Goal: Task Accomplishment & Management: Complete application form

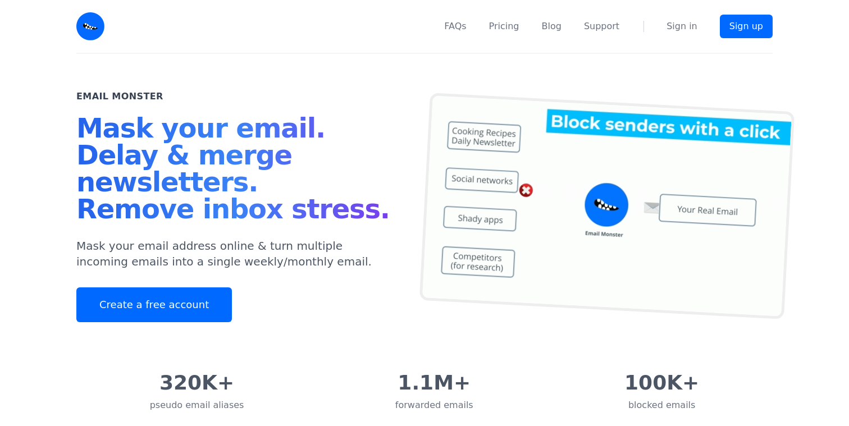
click at [329, 279] on div "Email Monster Mask your email. Delay & merge newsletters. Remove inbox stress. …" at bounding box center [250, 206] width 348 height 232
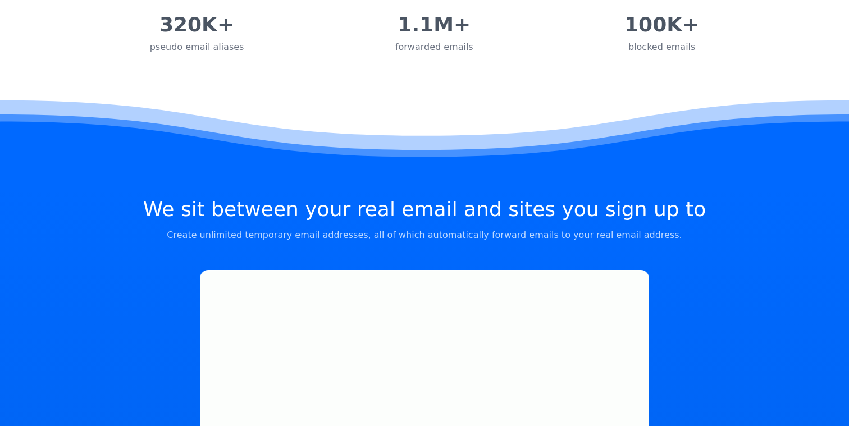
scroll to position [366, 0]
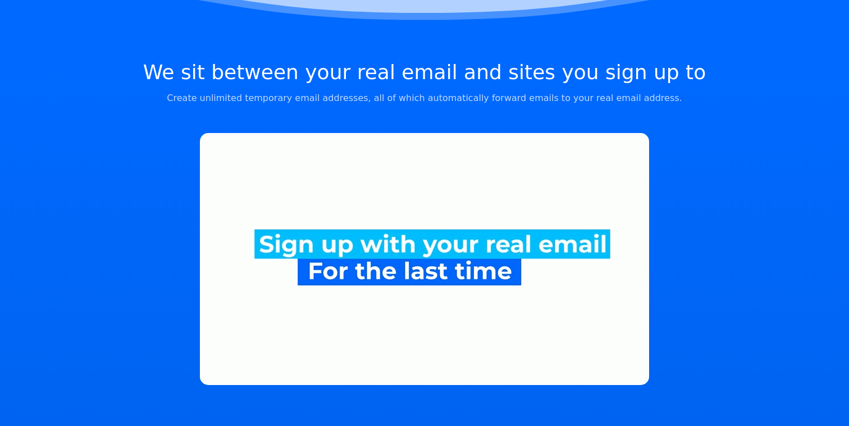
scroll to position [501, 0]
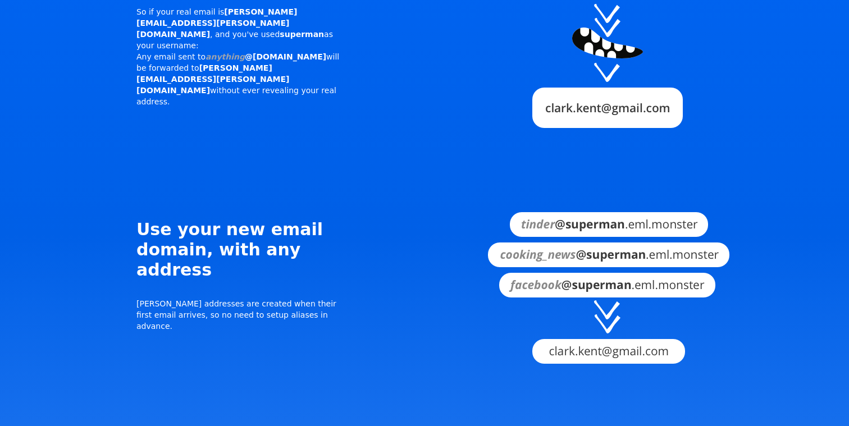
click at [90, 363] on div "Choose your secret domain So if your real email is clark.kent@gmail.com , and y…" at bounding box center [424, 389] width 685 height 922
click at [90, 356] on div "Choose your secret domain So if your real email is clark.kent@gmail.com , and y…" at bounding box center [424, 389] width 685 height 922
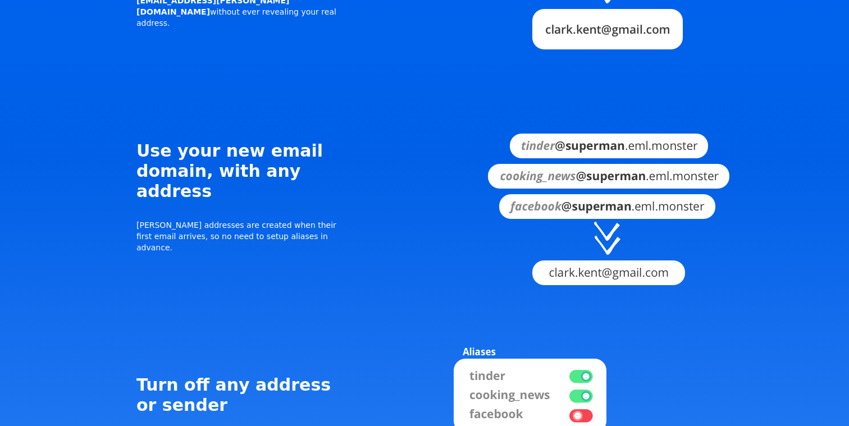
scroll to position [1207, 0]
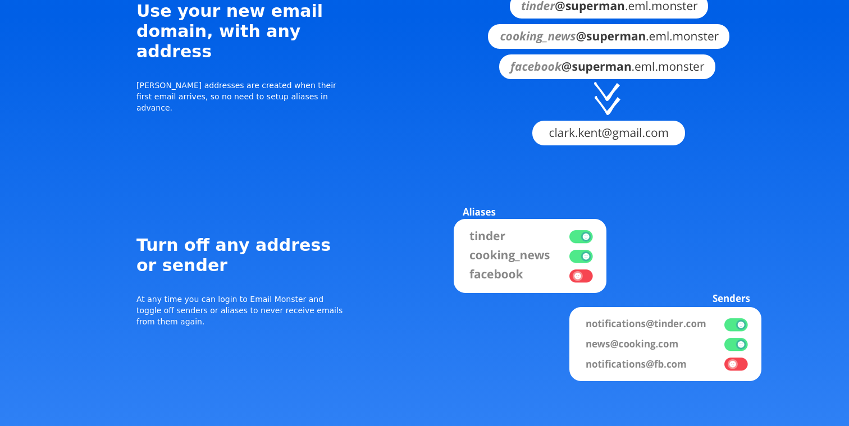
click at [71, 359] on div "We sit between your real email and sites you sign up to Create unlimited tempor…" at bounding box center [424, 4] width 718 height 1307
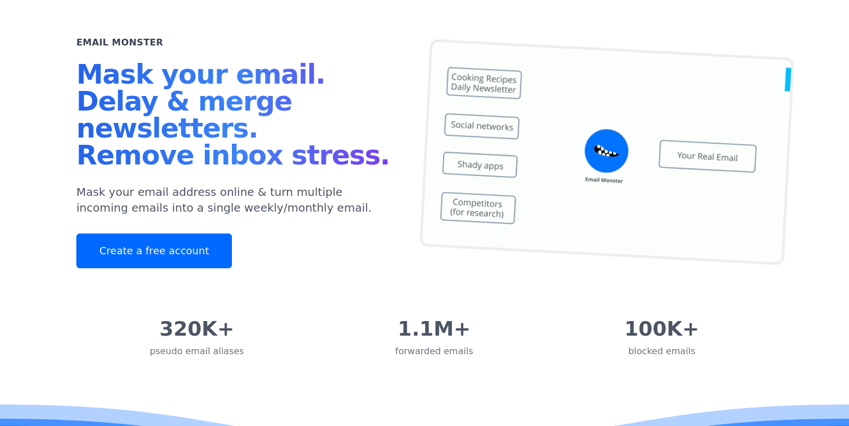
scroll to position [0, 0]
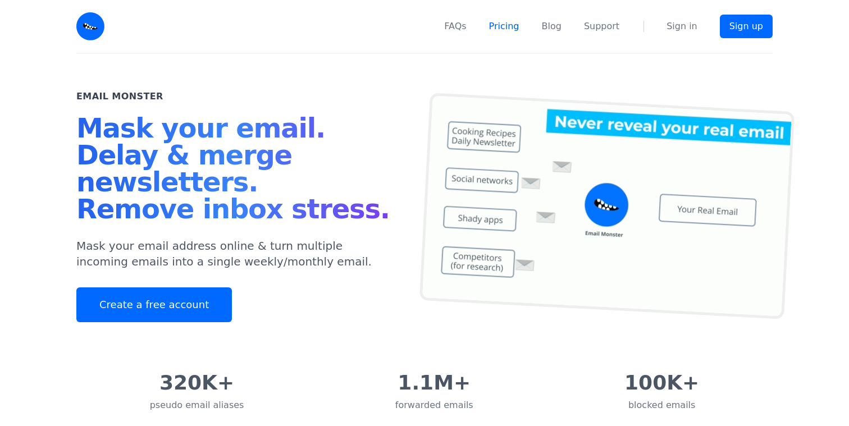
click at [506, 33] on link "Pricing" at bounding box center [504, 26] width 30 height 13
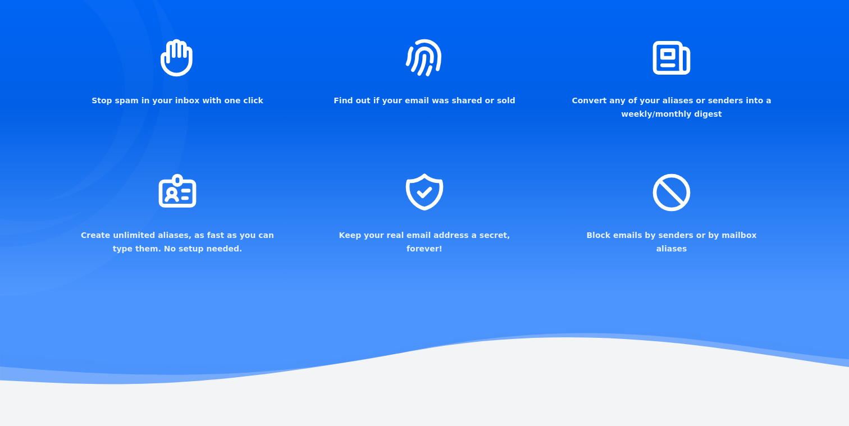
click at [409, 196] on icon at bounding box center [0, 107] width 849 height 377
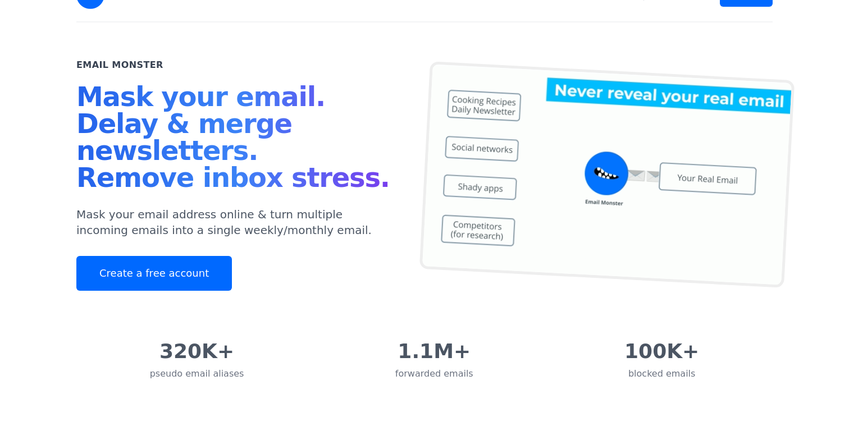
scroll to position [0, 0]
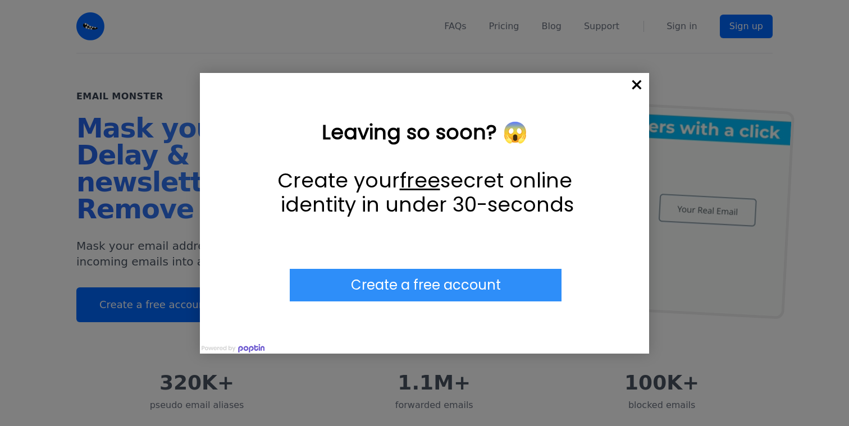
click at [425, 286] on input "******" at bounding box center [426, 285] width 272 height 33
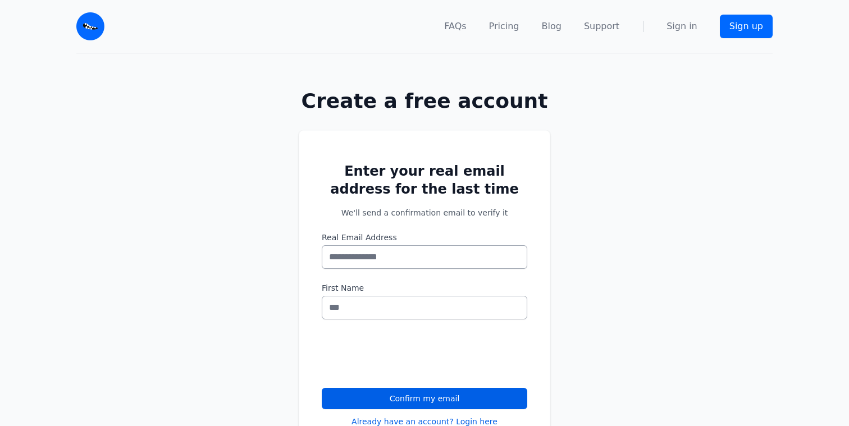
click at [277, 270] on div "Enter your real email address for the last time We'll send a confirmation email…" at bounding box center [424, 301] width 849 height 378
click at [404, 256] on input "Real Email Address" at bounding box center [424, 257] width 205 height 24
click at [252, 242] on div "Enter your real email address for the last time We'll send a confirmation email…" at bounding box center [424, 301] width 849 height 378
click at [370, 255] on input "*****" at bounding box center [424, 257] width 205 height 24
type input "**********"
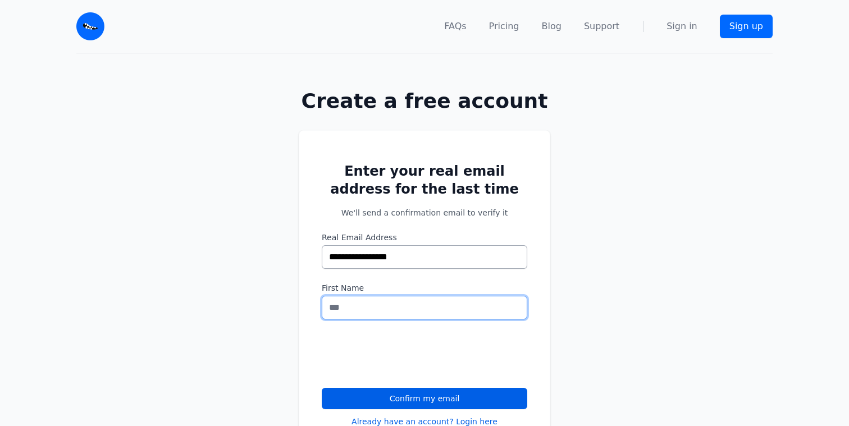
click at [356, 302] on input "First Name" at bounding box center [424, 308] width 205 height 24
type input "*******"
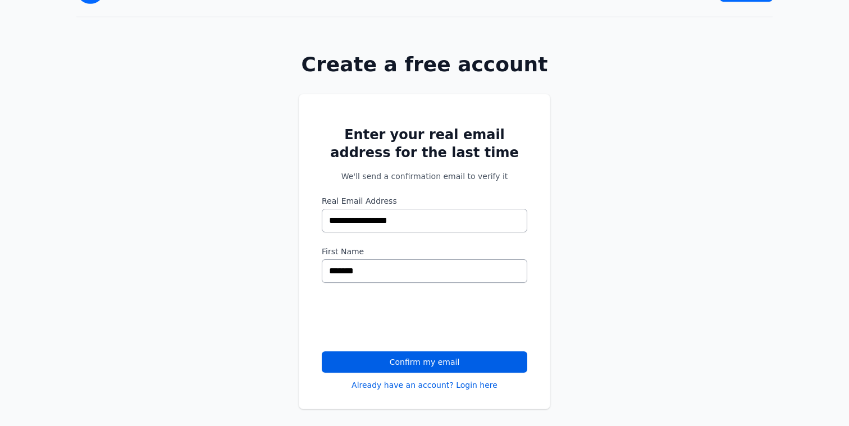
scroll to position [57, 0]
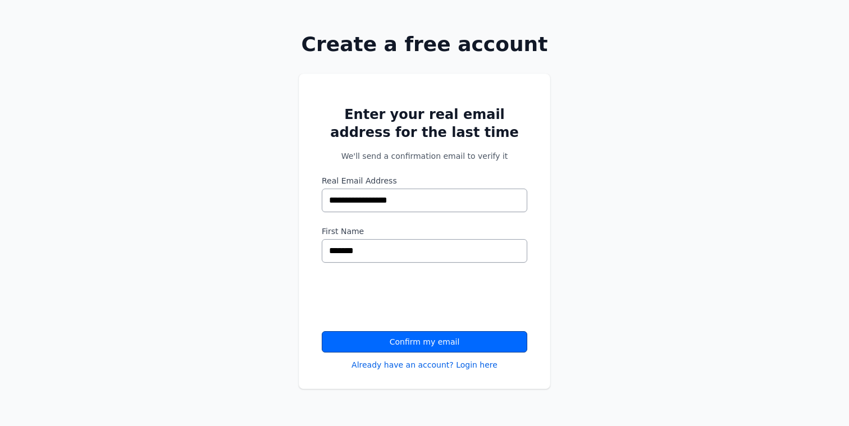
click at [404, 338] on button "Confirm my email" at bounding box center [424, 341] width 205 height 21
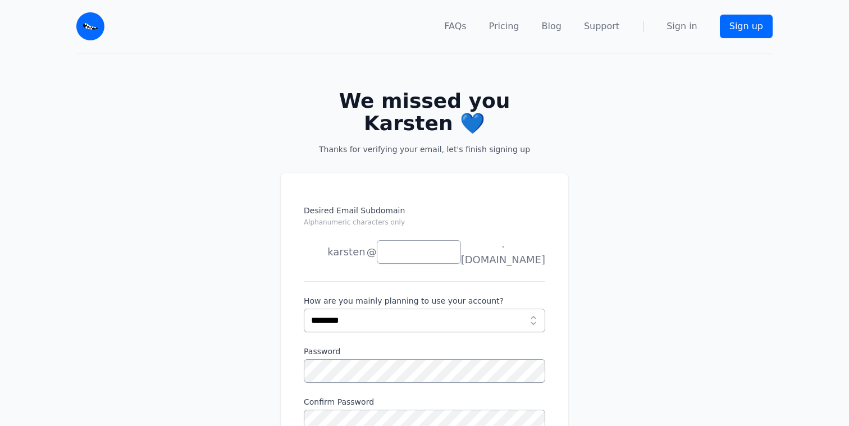
click at [627, 294] on div "Desired Email Subdomain Alphanumeric characters only karsten joe news anything @" at bounding box center [424, 380] width 849 height 450
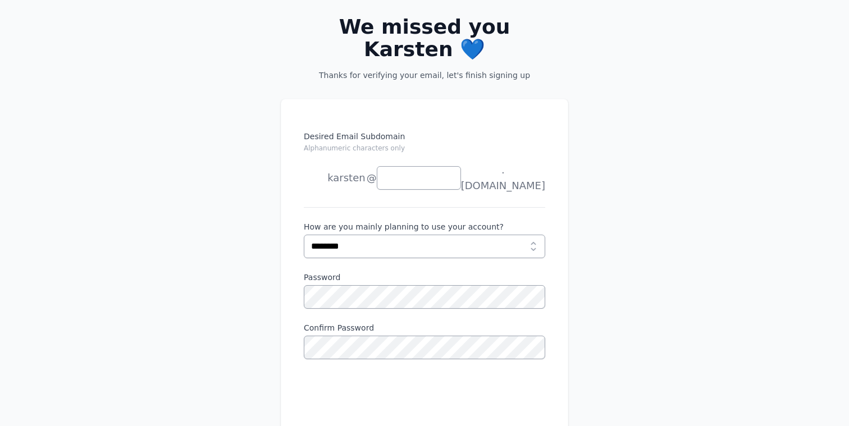
scroll to position [80, 0]
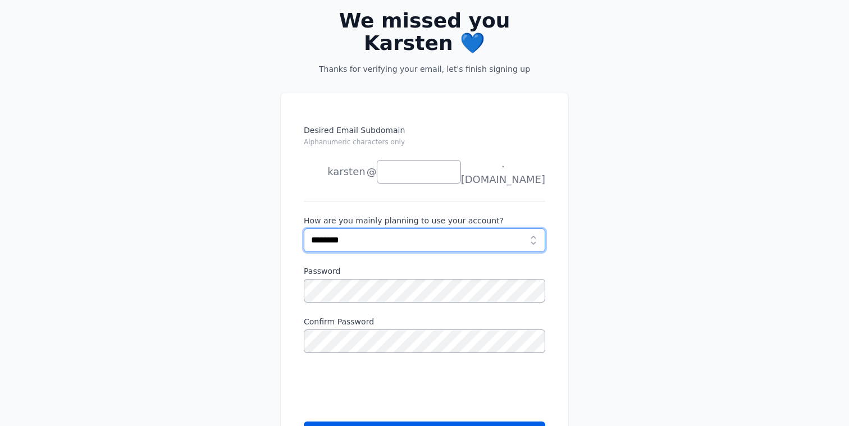
select select "*********"
click option "**********" at bounding box center [0, 0] width 0 height 0
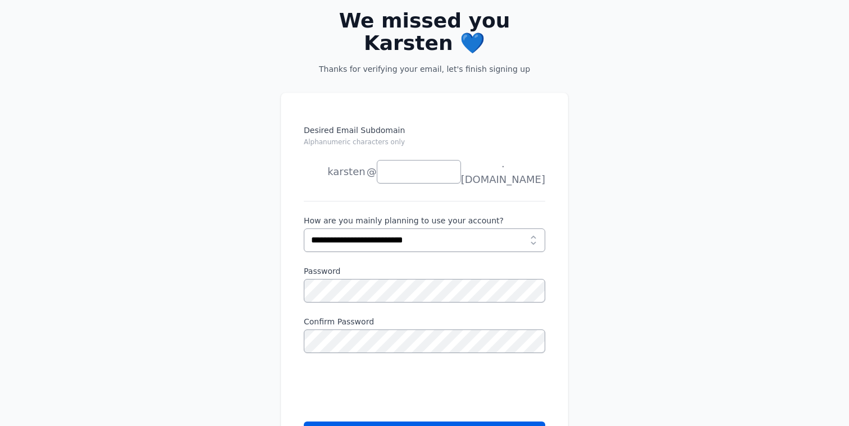
click at [288, 315] on div "Desired Email Subdomain Alphanumeric characters only karsten joe news anything …" at bounding box center [424, 286] width 287 height 387
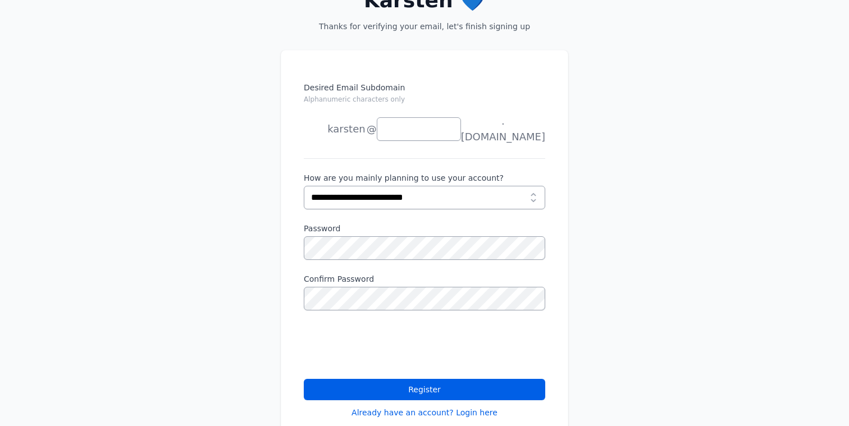
scroll to position [122, 0]
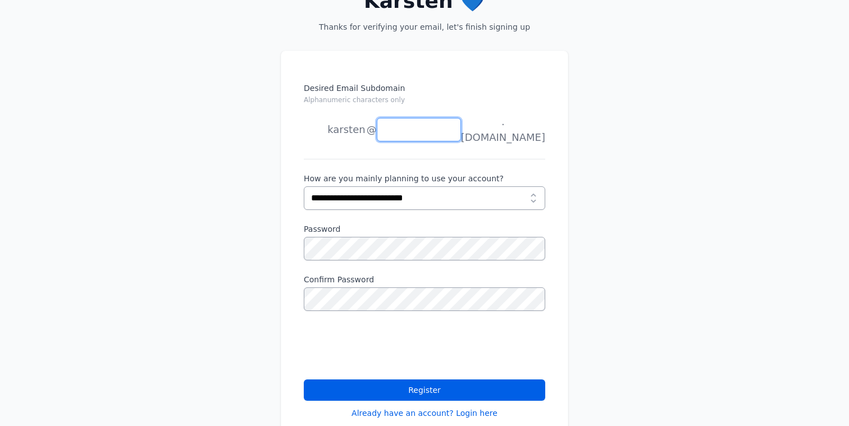
click at [432, 118] on input "Desired Email Subdomain Alphanumeric characters only" at bounding box center [419, 130] width 84 height 24
click at [411, 118] on input "Desired Email Subdomain Alphanumeric characters only" at bounding box center [419, 130] width 84 height 24
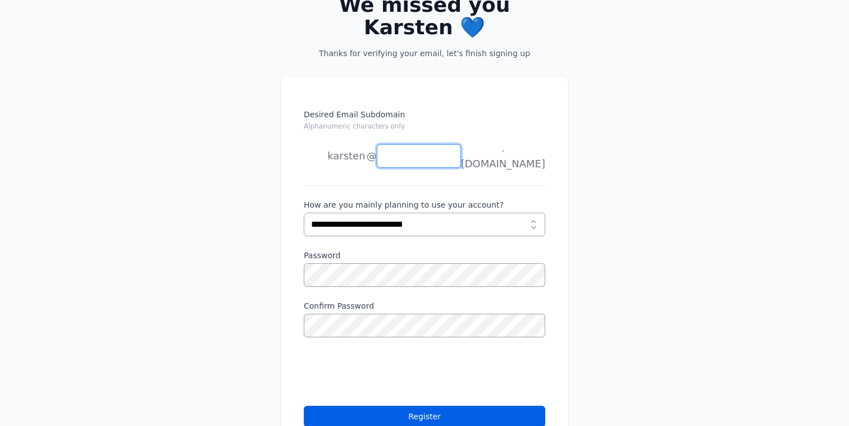
scroll to position [94, 0]
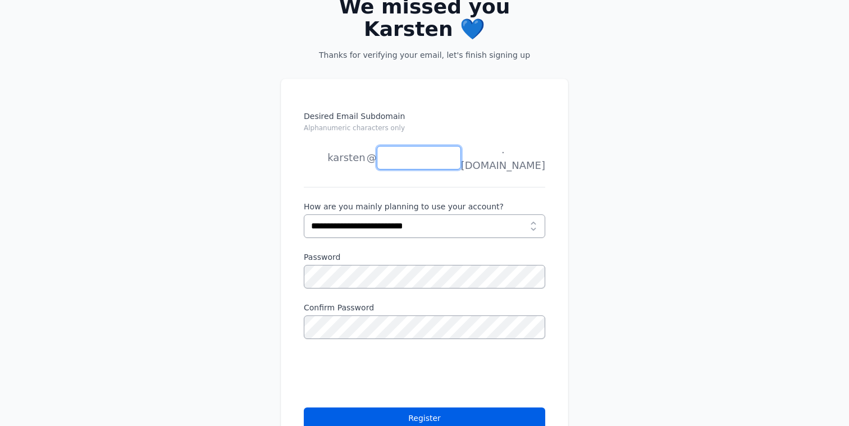
click at [430, 146] on input "Desired Email Subdomain Alphanumeric characters only" at bounding box center [419, 158] width 84 height 24
click at [445, 146] on input "Desired Email Subdomain Alphanumeric characters only" at bounding box center [419, 158] width 84 height 24
type input "*"
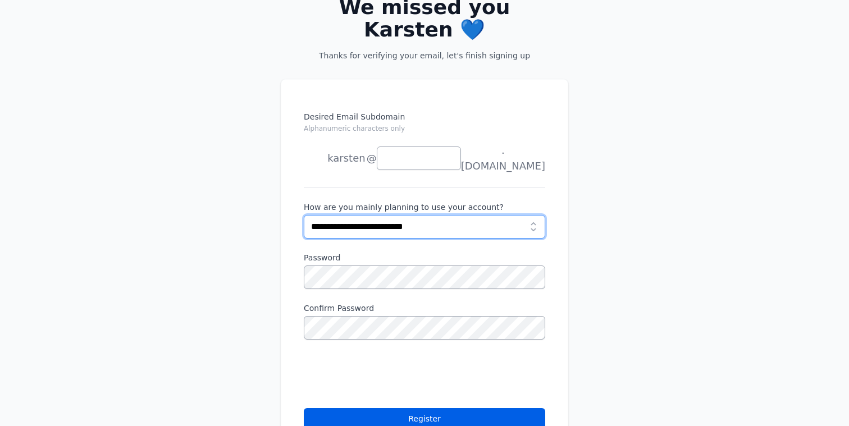
scroll to position [160, 0]
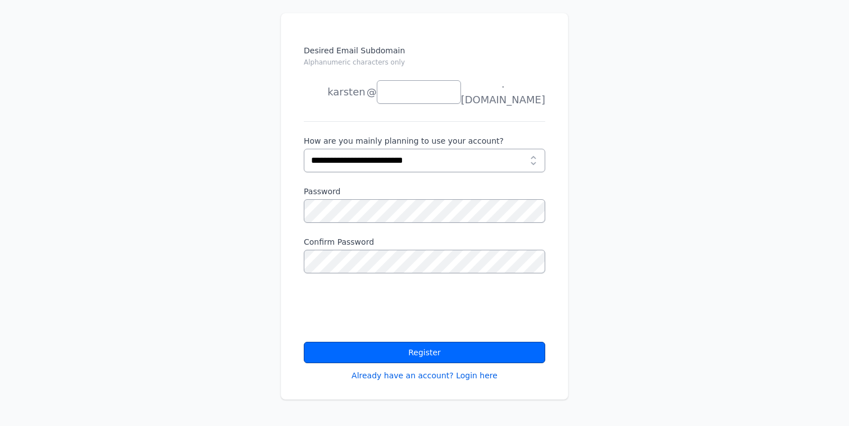
click at [426, 342] on button "Register" at bounding box center [424, 352] width 241 height 21
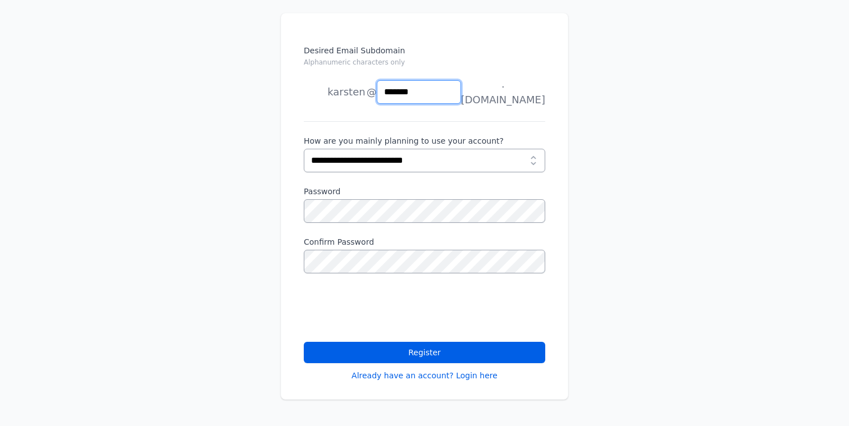
type input "*******"
click at [593, 113] on div "Desired Email Subdomain Alphanumeric characters only karsten joe news anything …" at bounding box center [424, 220] width 849 height 450
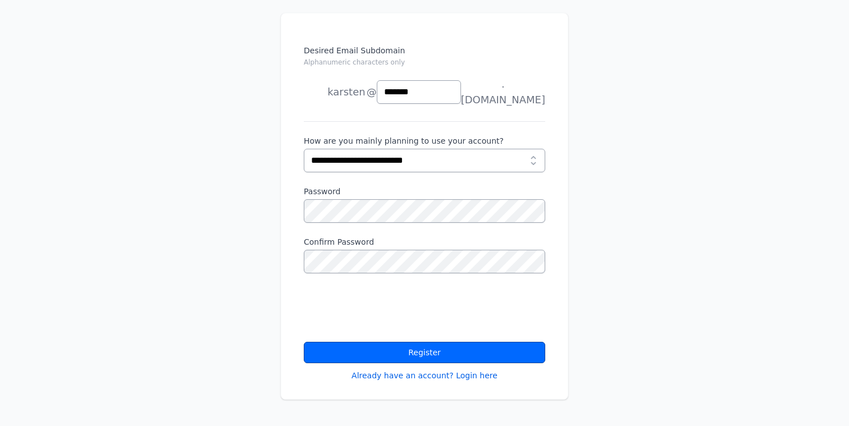
click at [450, 342] on button "Register" at bounding box center [424, 352] width 241 height 21
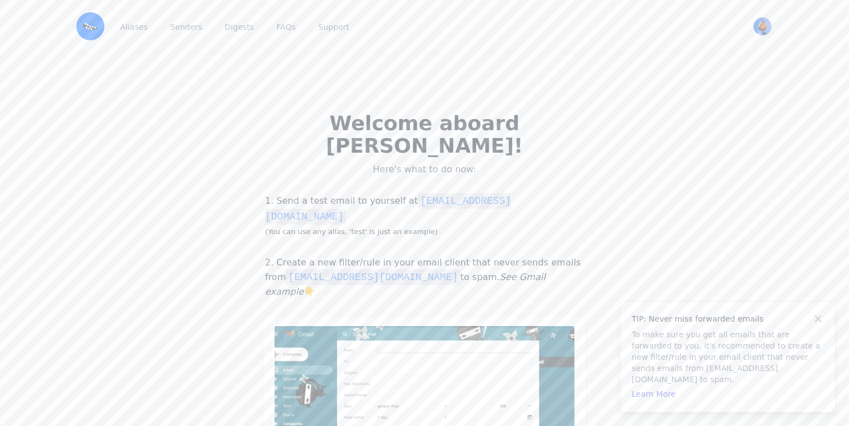
click at [191, 247] on div "Welcome aboard [PERSON_NAME]! Here's what to do now: 1. Send a test email to yo…" at bounding box center [424, 309] width 849 height 511
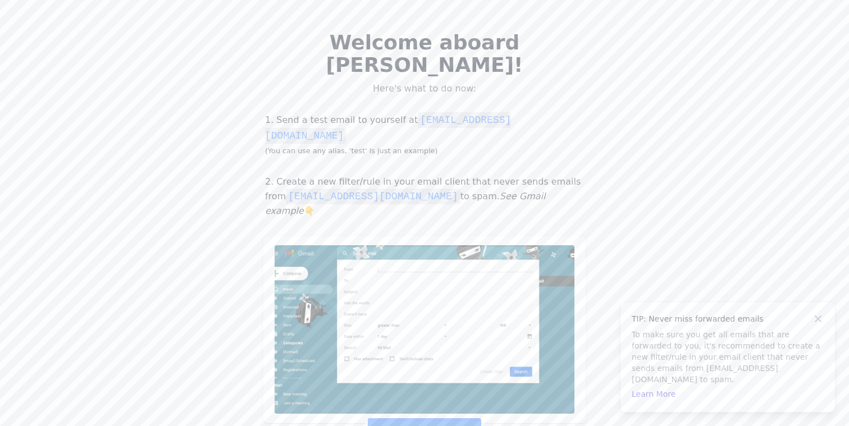
scroll to position [90, 0]
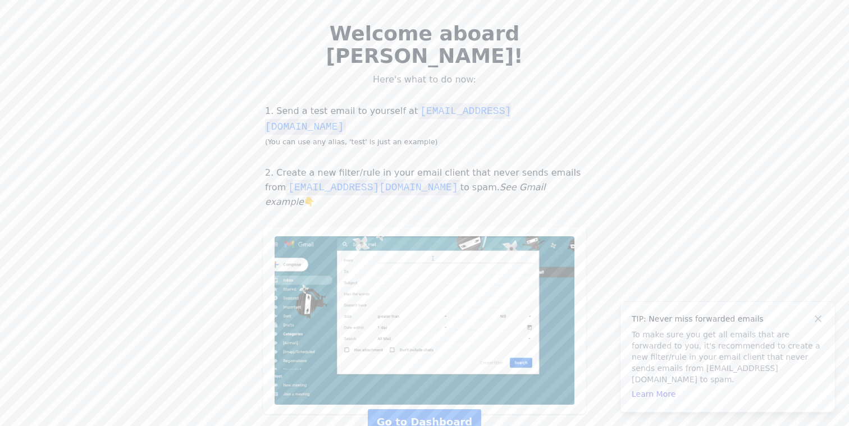
click at [603, 211] on div "Welcome aboard [PERSON_NAME]! Here's what to do now: 1. Send a test email to yo…" at bounding box center [424, 219] width 849 height 511
click at [819, 322] on icon at bounding box center [817, 316] width 11 height 11
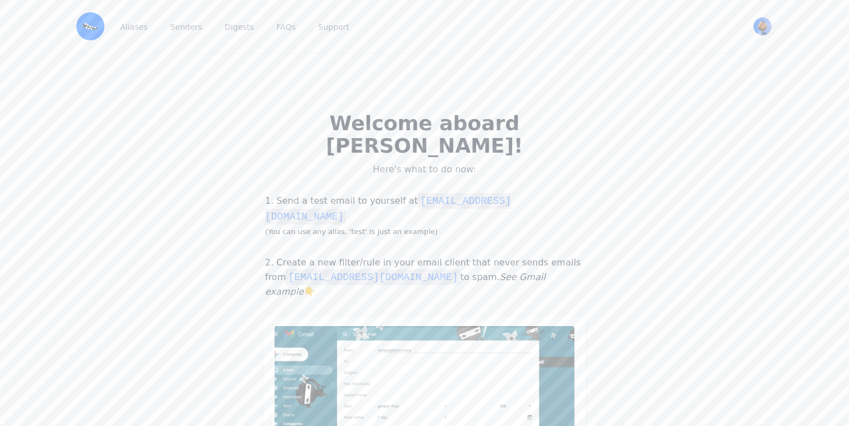
click at [207, 231] on div "Welcome aboard [PERSON_NAME]! Here's what to do now: 1. Send a test email to yo…" at bounding box center [424, 309] width 849 height 511
click at [135, 27] on link "Aliases" at bounding box center [134, 26] width 32 height 53
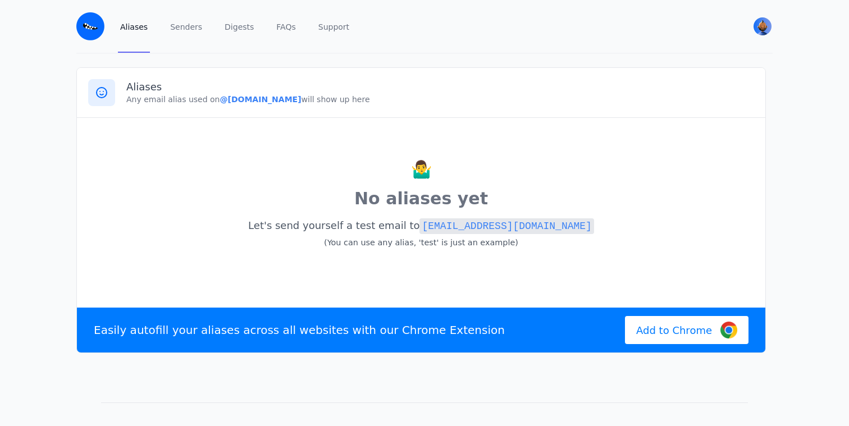
click at [105, 187] on p "No aliases yet" at bounding box center [421, 198] width 666 height 25
click at [272, 99] on b "@[DOMAIN_NAME]" at bounding box center [259, 99] width 81 height 9
click at [480, 226] on code "[EMAIL_ADDRESS][DOMAIN_NAME]" at bounding box center [506, 226] width 174 height 16
click at [617, 143] on div "🤷‍♂️ No aliases yet Let's send yourself a test email to [EMAIL_ADDRESS][DOMAIN_…" at bounding box center [421, 210] width 666 height 163
click at [84, 19] on img at bounding box center [90, 26] width 28 height 28
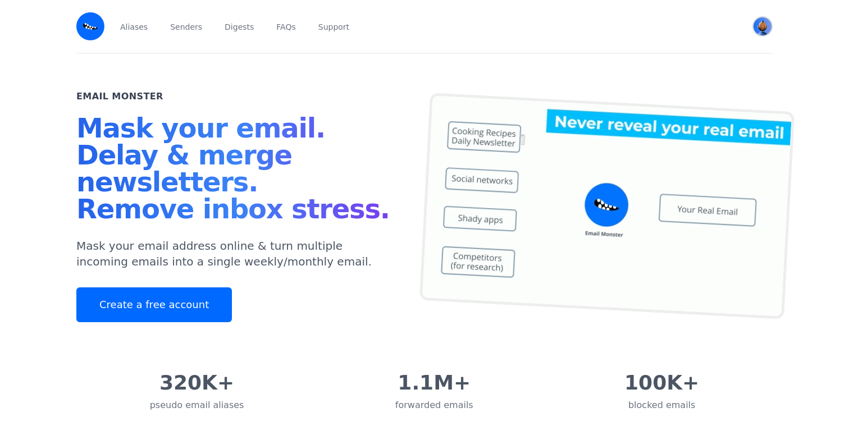
click at [759, 30] on img "User menu" at bounding box center [762, 26] width 18 height 18
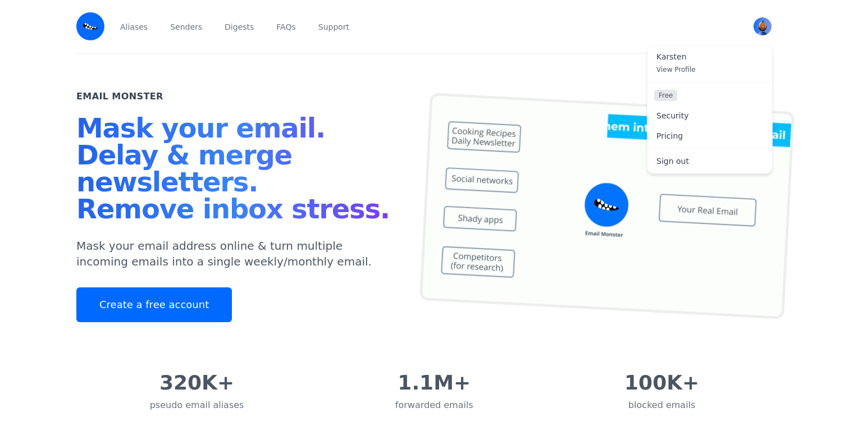
click at [359, 113] on div "Email Monster Mask your email. Delay & merge newsletters. Remove inbox stress. …" at bounding box center [250, 206] width 348 height 232
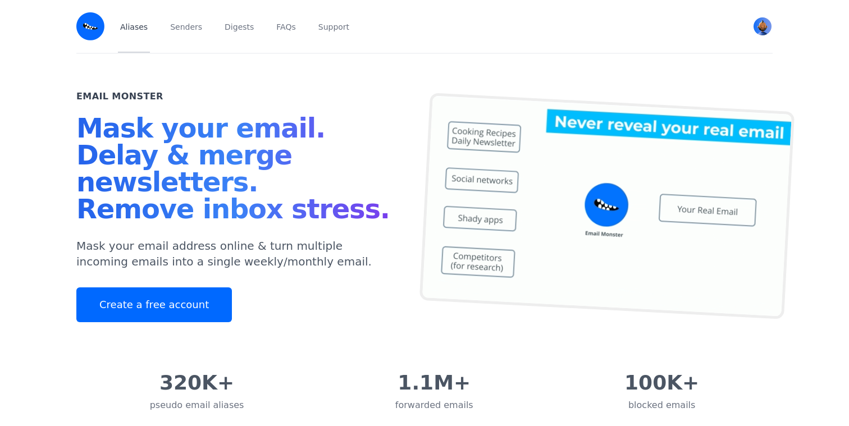
click at [143, 27] on link "Aliases" at bounding box center [134, 26] width 32 height 53
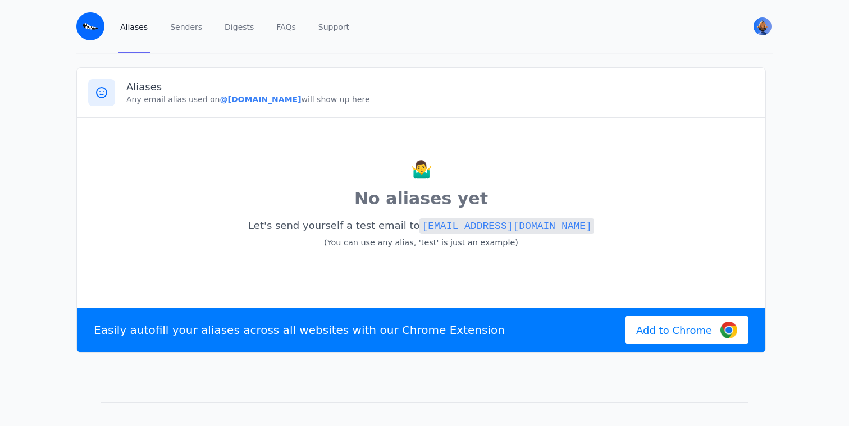
click at [608, 128] on div "🤷‍♂️ No aliases yet Let's send yourself a test email to [EMAIL_ADDRESS][DOMAIN_…" at bounding box center [421, 210] width 688 height 185
click at [283, 24] on link "FAQs" at bounding box center [286, 26] width 24 height 53
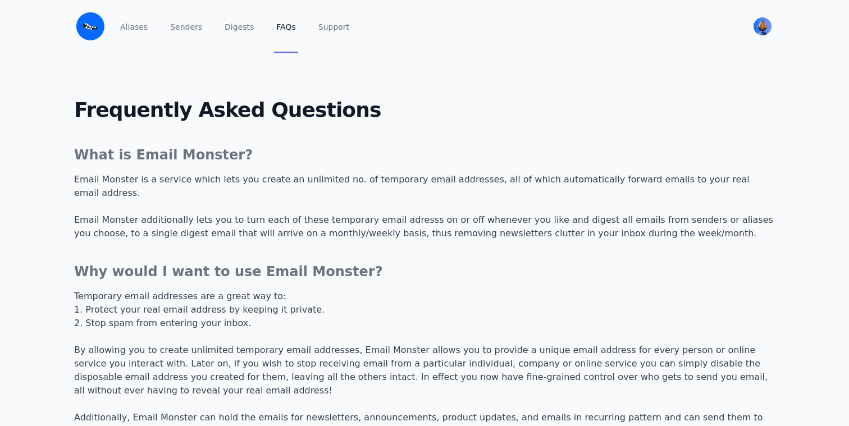
click at [265, 180] on p "Email Monster is a service which lets you create an unlimited no. of temporary …" at bounding box center [424, 206] width 700 height 67
click at [244, 30] on link "Digests" at bounding box center [239, 26] width 34 height 53
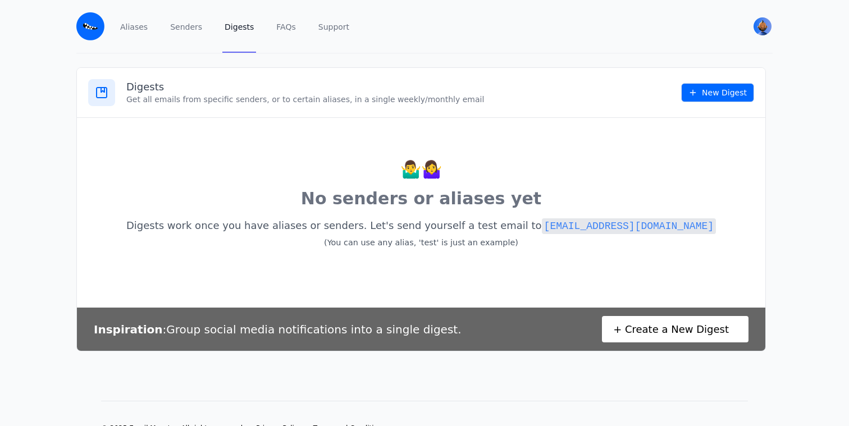
click at [564, 134] on div "🤷‍♂️🤷‍♀️ No senders or aliases yet Digests work once you have aliases or sender…" at bounding box center [421, 210] width 666 height 163
click at [762, 26] on img "User menu" at bounding box center [762, 26] width 18 height 18
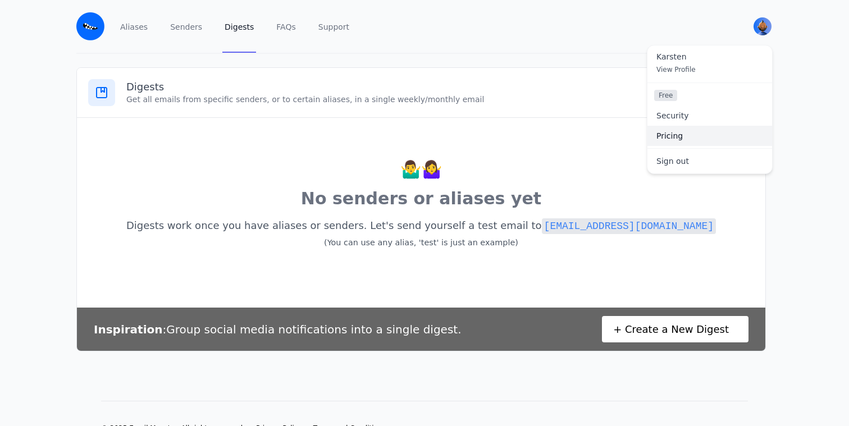
click at [677, 130] on link "Pricing" at bounding box center [709, 136] width 125 height 20
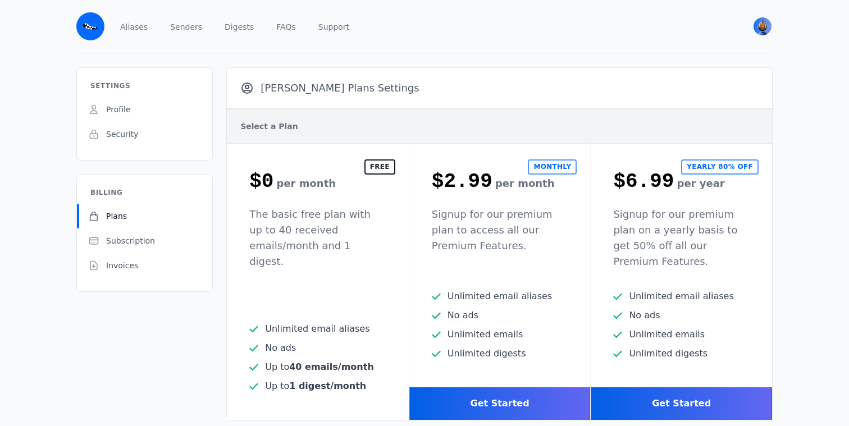
click at [384, 262] on div "The basic free plan with up to 40 received emails/month and 1 digest." at bounding box center [318, 248] width 182 height 83
click at [484, 311] on ul "Unlimited email aliases No ads" at bounding box center [500, 325] width 136 height 71
click at [483, 328] on span "Unlimited emails" at bounding box center [485, 334] width 76 height 13
click at [489, 309] on span "No ads" at bounding box center [500, 315] width 136 height 13
click at [284, 20] on link "FAQs" at bounding box center [286, 26] width 24 height 53
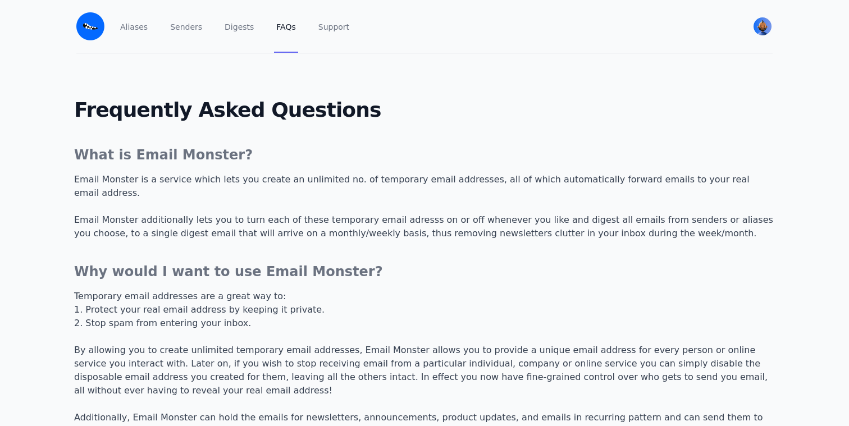
click at [187, 306] on p "1. Protect your real email address by keeping it private. 2. Stop spam from ent…" at bounding box center [424, 370] width 700 height 135
